Goal: Transaction & Acquisition: Purchase product/service

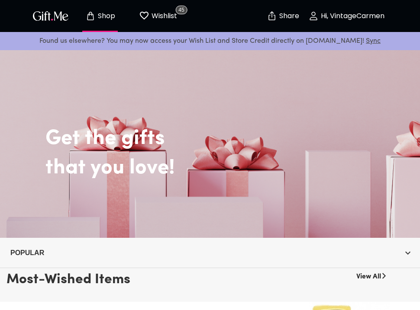
click at [169, 19] on p "Wishlist" at bounding box center [163, 15] width 28 height 11
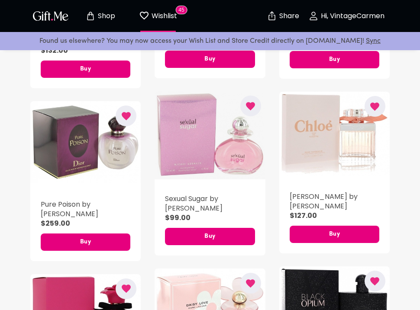
scroll to position [1123, 0]
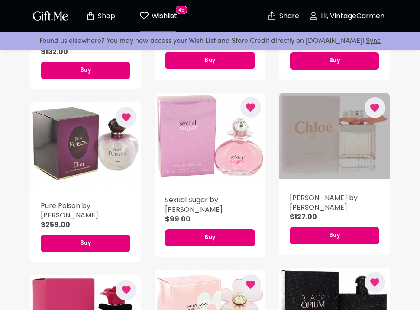
click at [311, 133] on div "button" at bounding box center [334, 136] width 110 height 86
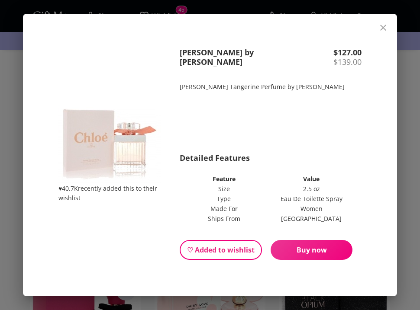
scroll to position [1, 0]
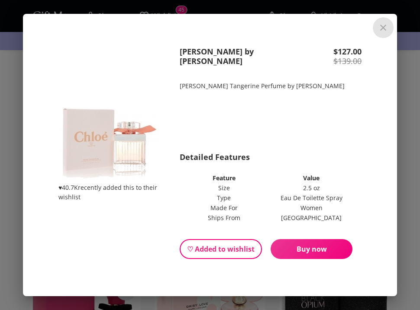
click at [381, 32] on icon "close" at bounding box center [383, 28] width 10 height 10
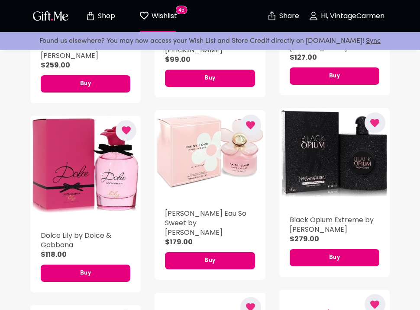
scroll to position [1292, 0]
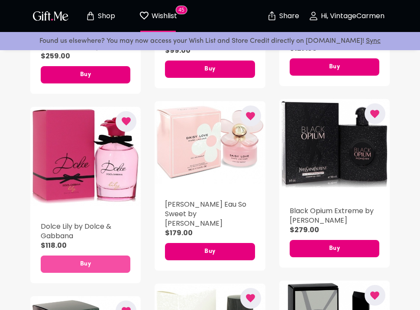
click at [80, 256] on button "Buy" at bounding box center [86, 264] width 90 height 17
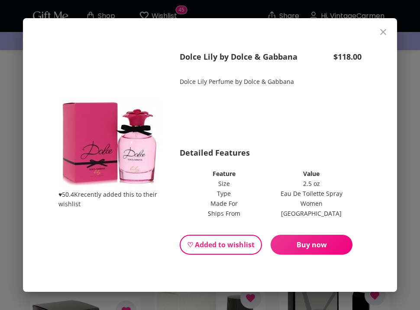
click at [385, 27] on icon "close" at bounding box center [383, 32] width 10 height 10
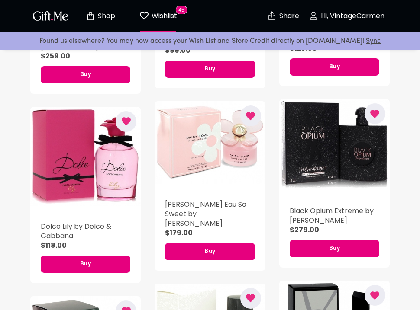
click at [180, 221] on div "[PERSON_NAME] Eau So Sweet by [PERSON_NAME] $179.00 Buy" at bounding box center [210, 230] width 110 height 82
click at [180, 256] on div "Flora Gorgeous Gardenia by Gucci $239.00 Buy [PERSON_NAME] Story by [PERSON_NAM…" at bounding box center [203, 157] width 124 height 2381
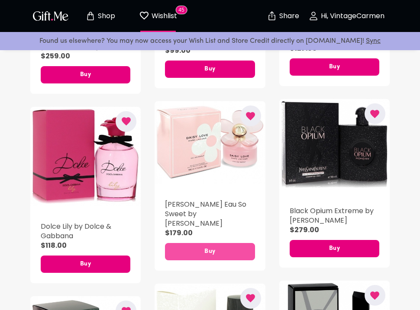
click at [184, 243] on button "Buy" at bounding box center [210, 251] width 90 height 17
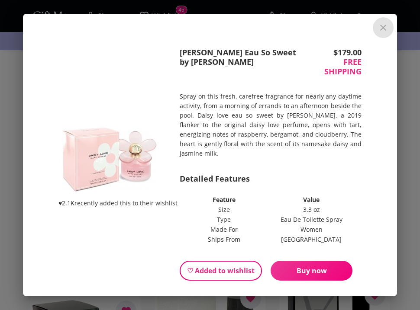
click at [382, 26] on icon "close" at bounding box center [383, 28] width 10 height 10
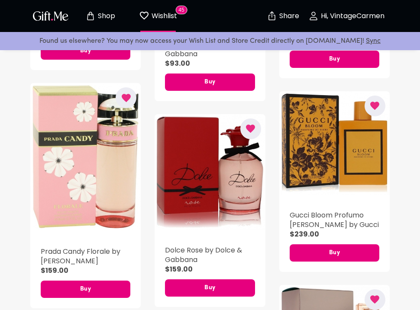
scroll to position [1682, 0]
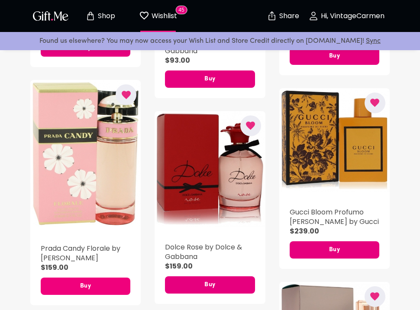
click at [63, 278] on button "Buy" at bounding box center [86, 286] width 90 height 17
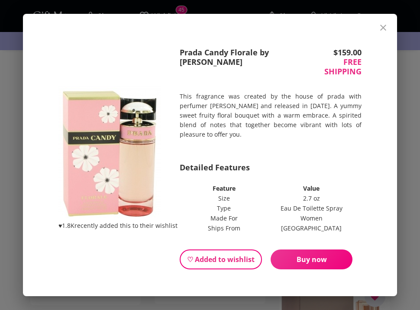
click at [394, 25] on div "♥ 1.8K recently added this to their wishlist Prada Candy Florale by Prada $ 159…" at bounding box center [210, 155] width 374 height 283
click at [385, 27] on icon "close" at bounding box center [383, 28] width 10 height 10
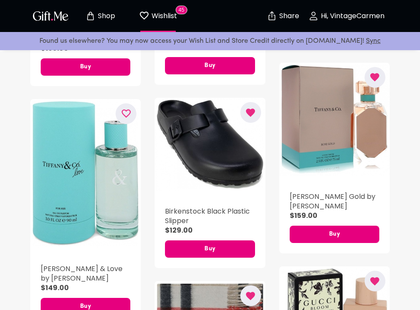
scroll to position [1922, 0]
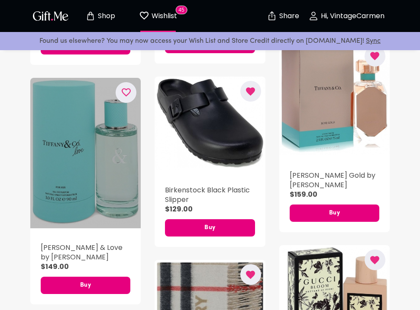
click at [98, 157] on div "button" at bounding box center [85, 153] width 110 height 151
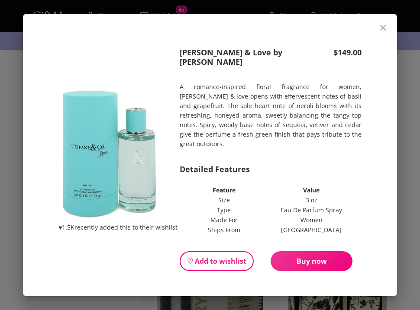
click at [378, 32] on icon "close" at bounding box center [383, 28] width 10 height 10
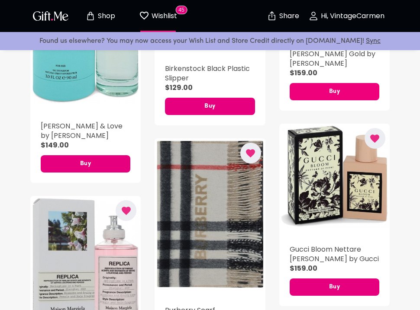
scroll to position [2045, 0]
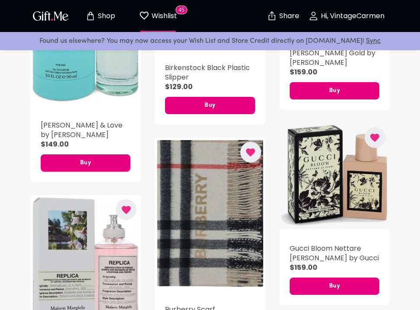
click at [324, 168] on div "button" at bounding box center [334, 176] width 110 height 107
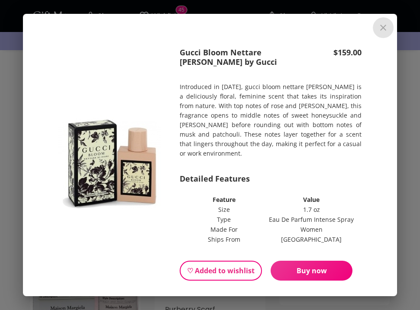
click at [388, 23] on button "close" at bounding box center [383, 27] width 21 height 21
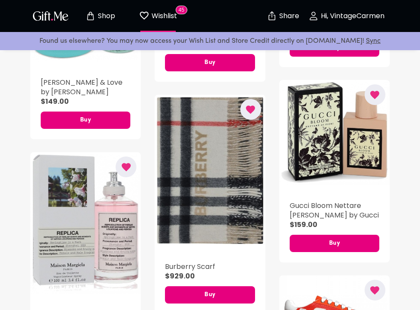
scroll to position [2092, 0]
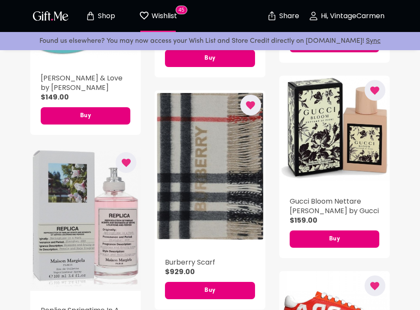
click at [90, 181] on div "button" at bounding box center [85, 219] width 110 height 143
